Goal: Feedback & Contribution: Submit feedback/report problem

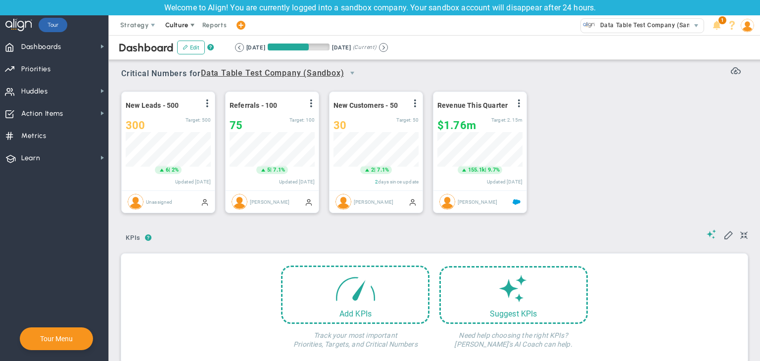
click at [174, 23] on span "Culture" at bounding box center [176, 24] width 23 height 7
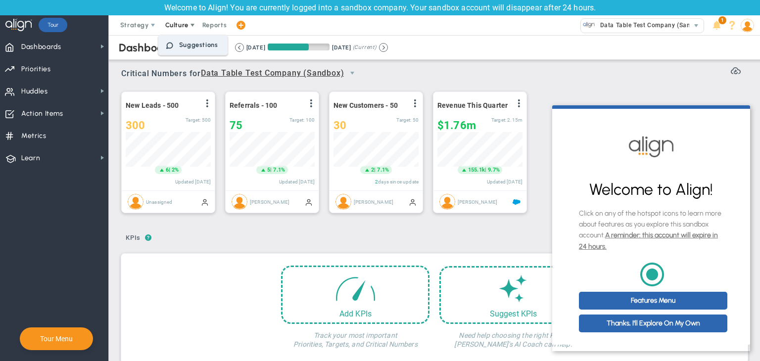
click at [185, 42] on span "Suggestions" at bounding box center [198, 44] width 39 height 7
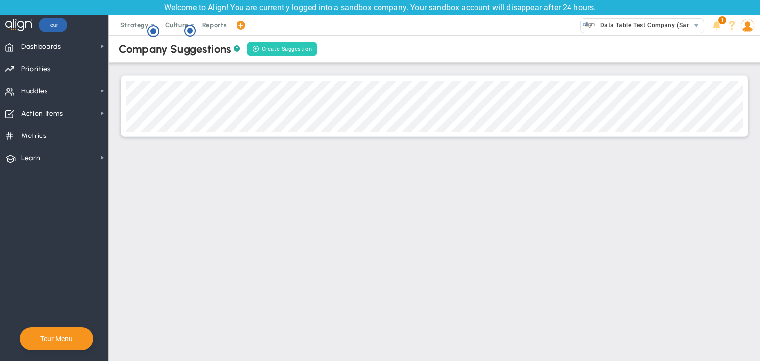
click at [264, 44] on button "Create Suggestion" at bounding box center [281, 49] width 69 height 14
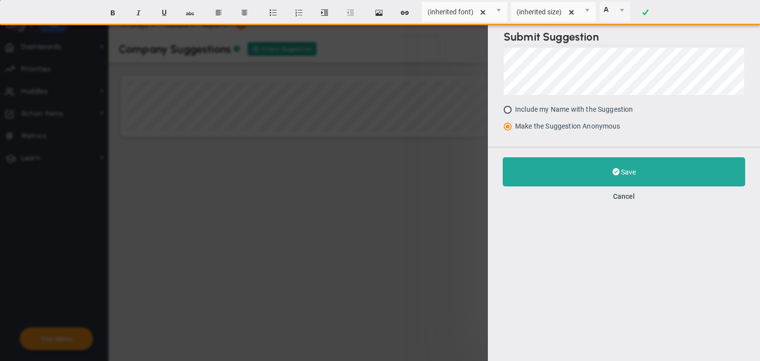
click at [509, 108] on input "Include my Name with the Suggestion" at bounding box center [511, 110] width 10 height 8
radio input "true"
radio input "false"
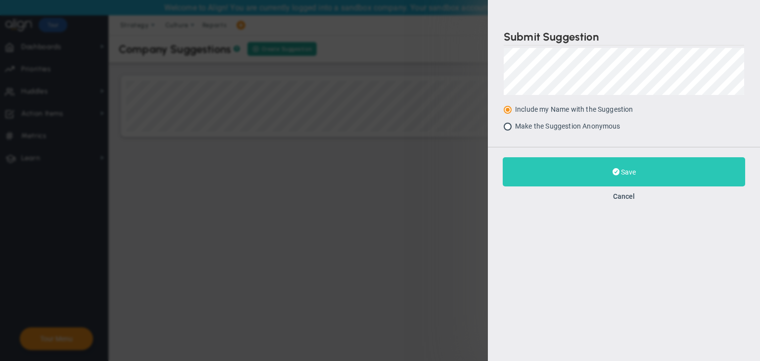
click at [595, 165] on button "Save" at bounding box center [624, 171] width 242 height 29
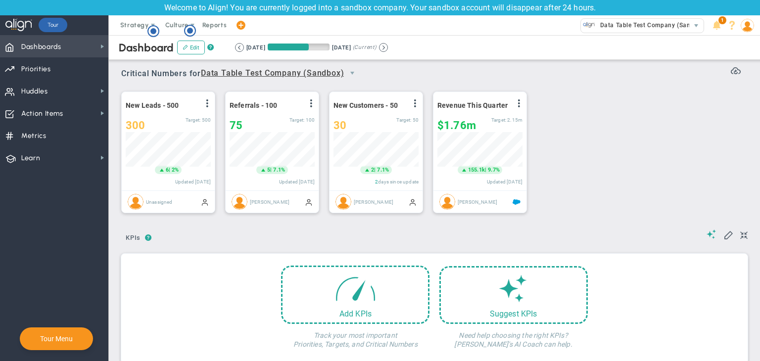
click at [43, 50] on span "Dashboards" at bounding box center [41, 47] width 40 height 21
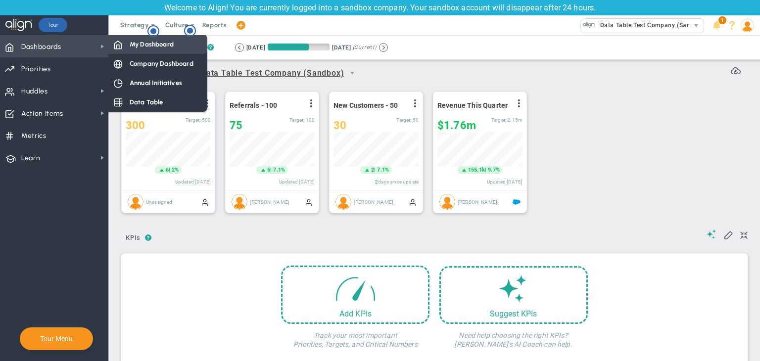
click at [126, 42] on div "My Dashboard" at bounding box center [157, 44] width 99 height 19
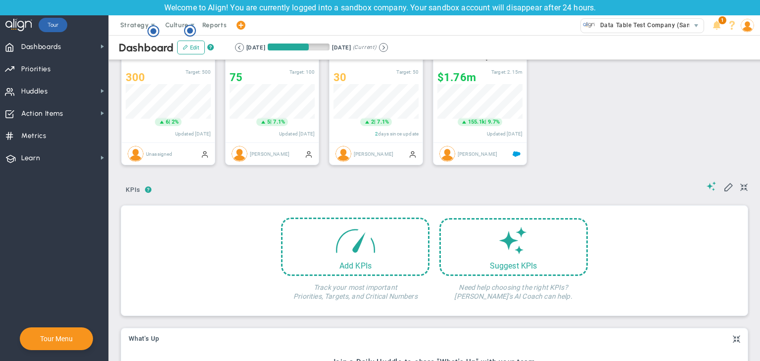
scroll to position [148, 0]
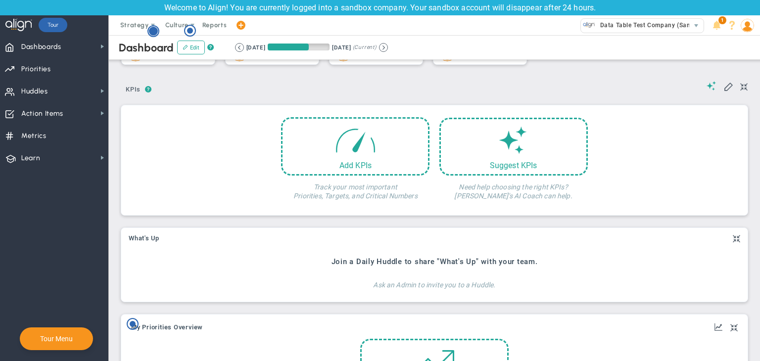
click at [152, 32] on circle "Hotspot (open by clicking or pressing space/enter)" at bounding box center [153, 31] width 9 height 9
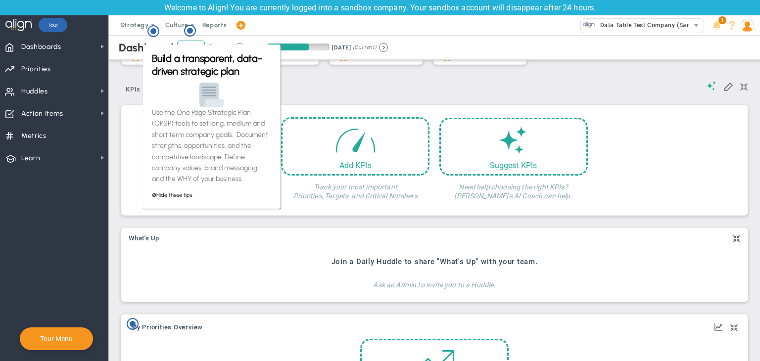
click at [308, 97] on div "? ? KPIs KPIs KPIs" at bounding box center [434, 86] width 626 height 25
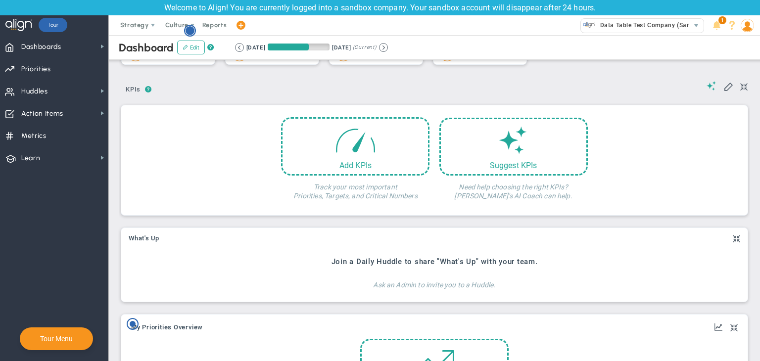
scroll to position [0, 0]
click at [186, 30] on circle "Hotspot (open by clicking or pressing space/enter)" at bounding box center [189, 30] width 9 height 9
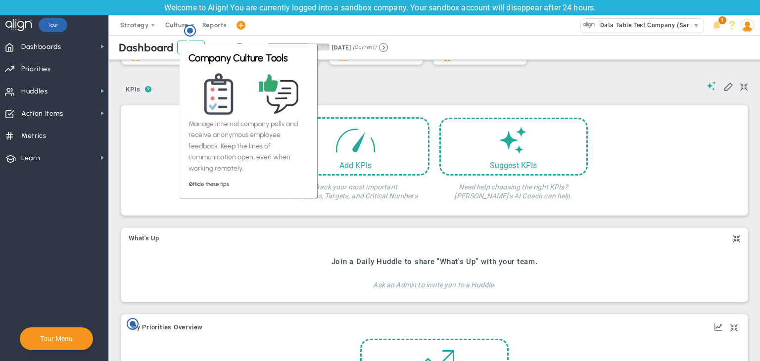
click at [157, 63] on div "Unassigned" at bounding box center [168, 54] width 93 height 22
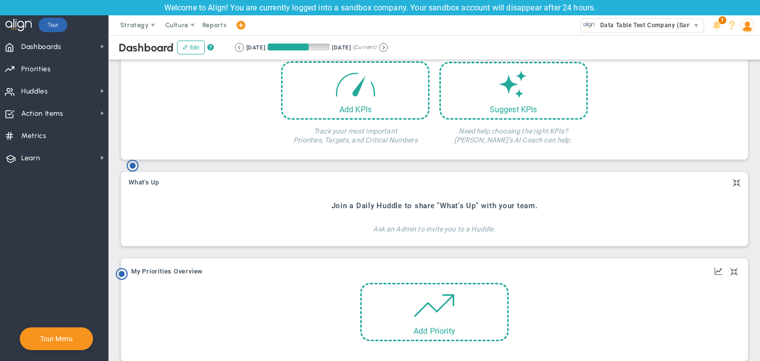
scroll to position [198, 0]
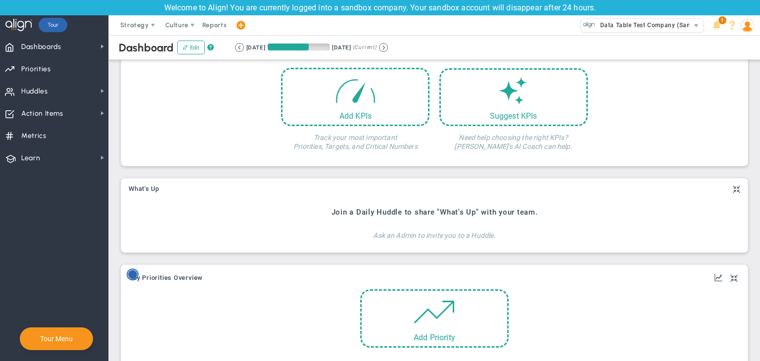
click at [136, 276] on circle "Hotspot (open by clicking or pressing space/enter)" at bounding box center [132, 274] width 9 height 9
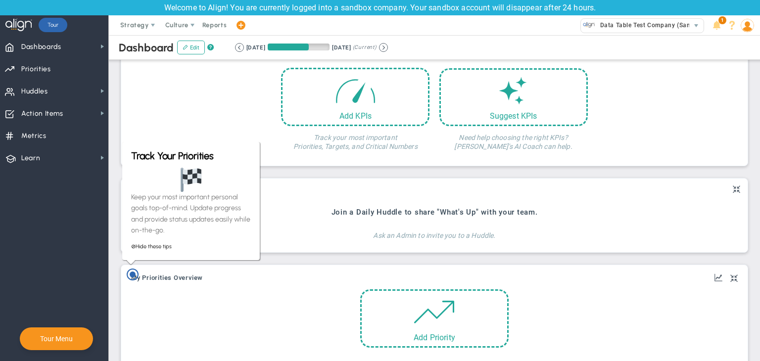
click at [118, 254] on div "Dashboard Edit ? Retrieving period... [DATE] [DATE] (Current) 0 6" at bounding box center [434, 236] width 651 height 798
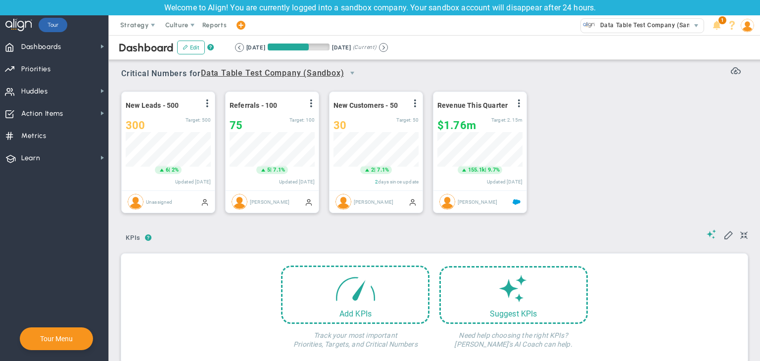
scroll to position [0, 0]
click at [55, 50] on span "Dashboards" at bounding box center [41, 47] width 40 height 21
click at [67, 141] on span "Metrics Metrics" at bounding box center [54, 135] width 108 height 22
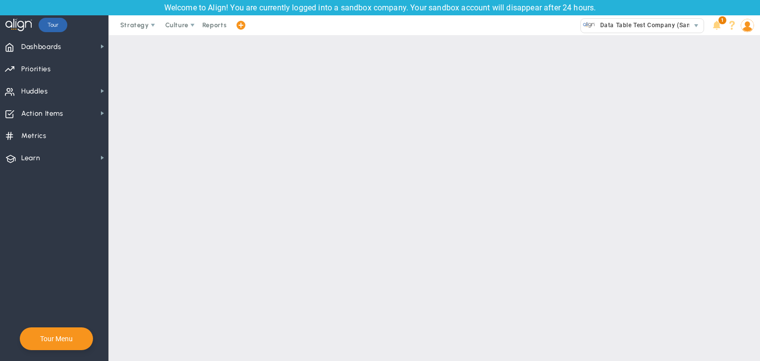
scroll to position [35, 0]
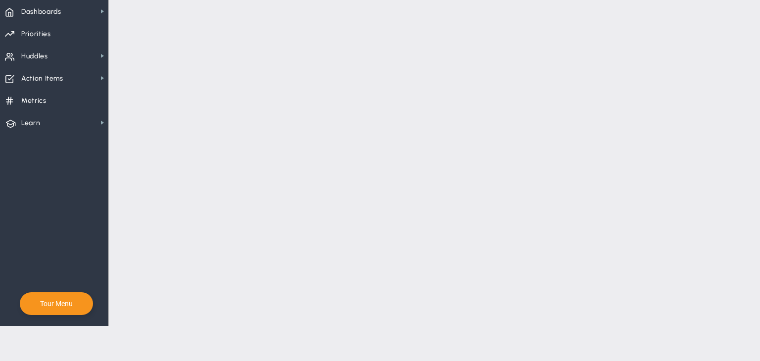
checkbox input "false"
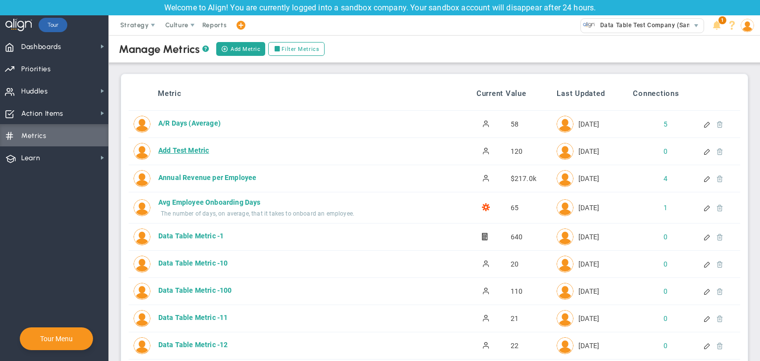
scroll to position [0, 0]
click at [51, 40] on span "Dashboards" at bounding box center [41, 47] width 40 height 21
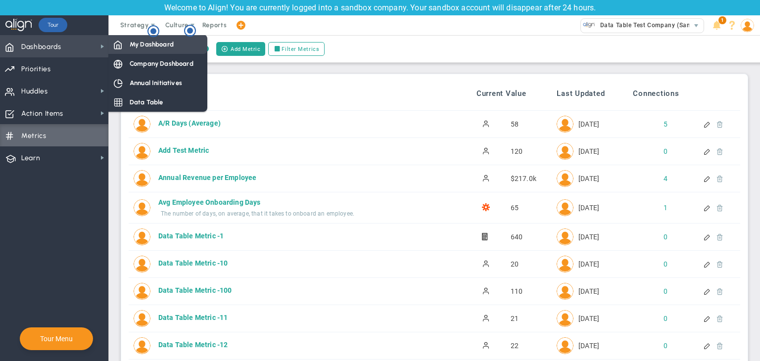
click at [116, 37] on div "My Dashboard" at bounding box center [157, 44] width 99 height 19
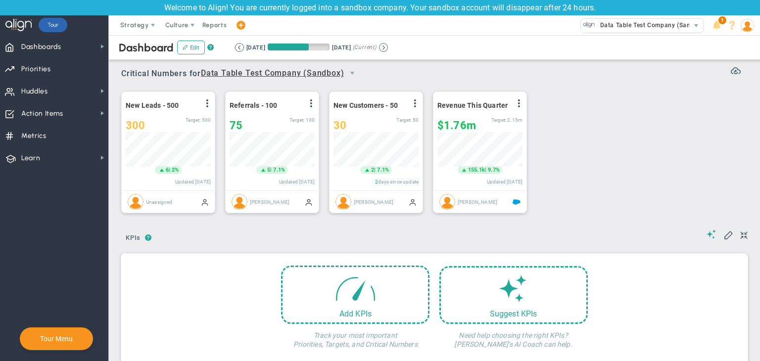
scroll to position [494630, 494580]
click at [740, 26] on span at bounding box center [747, 25] width 15 height 20
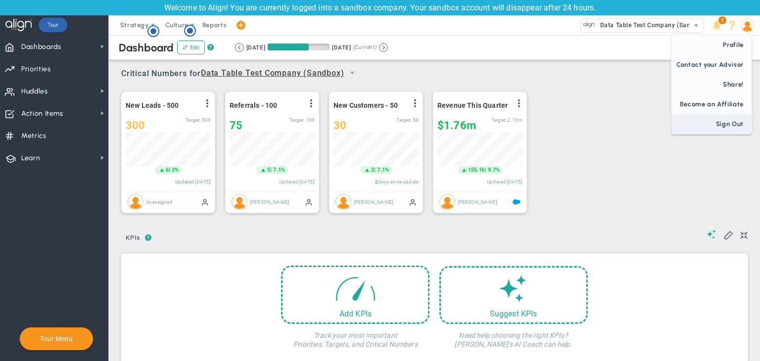
click at [735, 120] on span "Sign Out" at bounding box center [711, 124] width 80 height 20
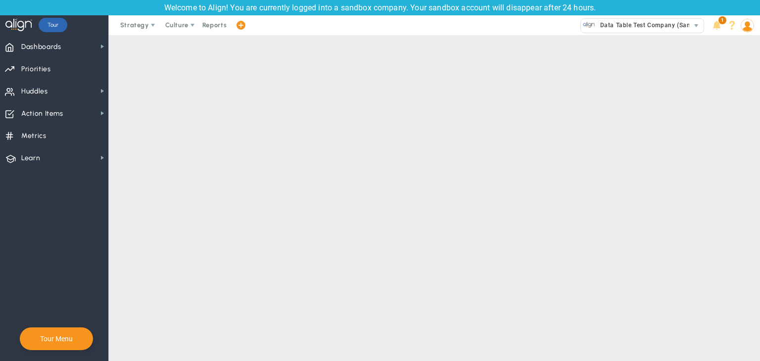
scroll to position [0, 0]
